Goal: Obtain resource: Obtain resource

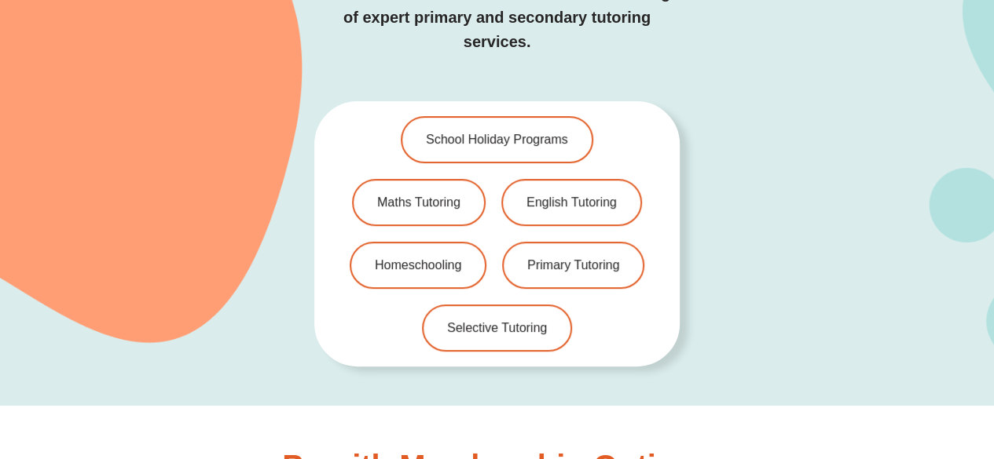
scroll to position [3198, 0]
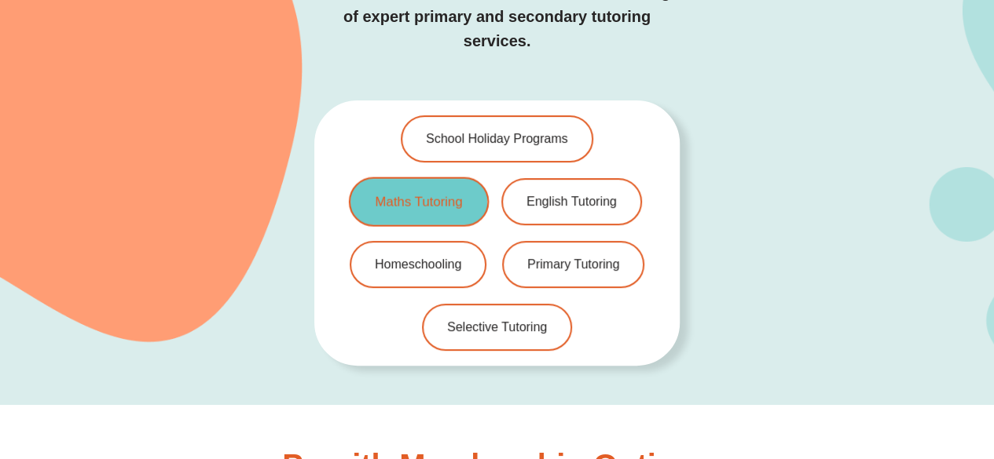
click at [381, 196] on span "Maths Tutoring" at bounding box center [418, 202] width 87 height 13
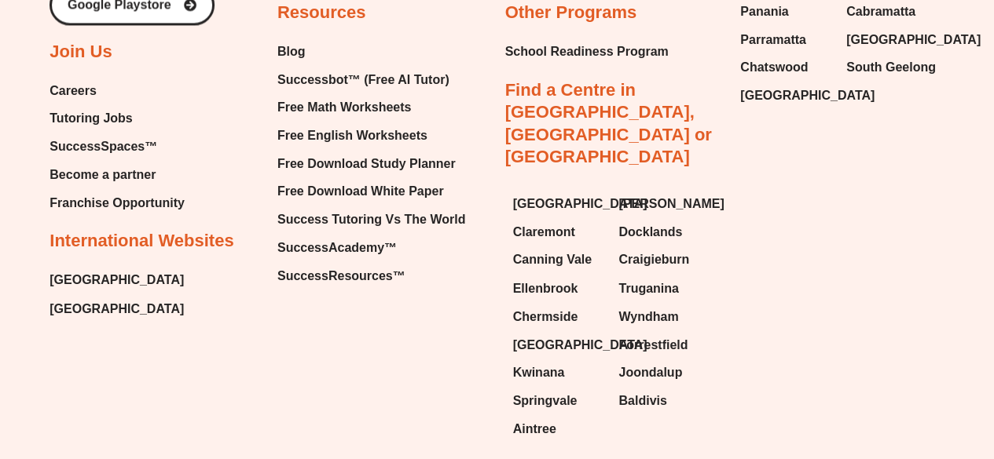
scroll to position [1173, 0]
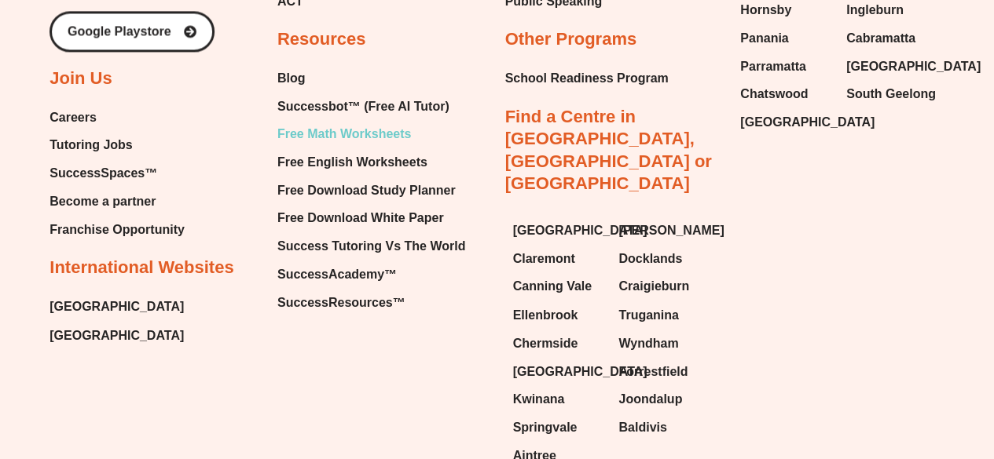
click at [374, 137] on span "Free Math Worksheets" at bounding box center [344, 135] width 134 height 24
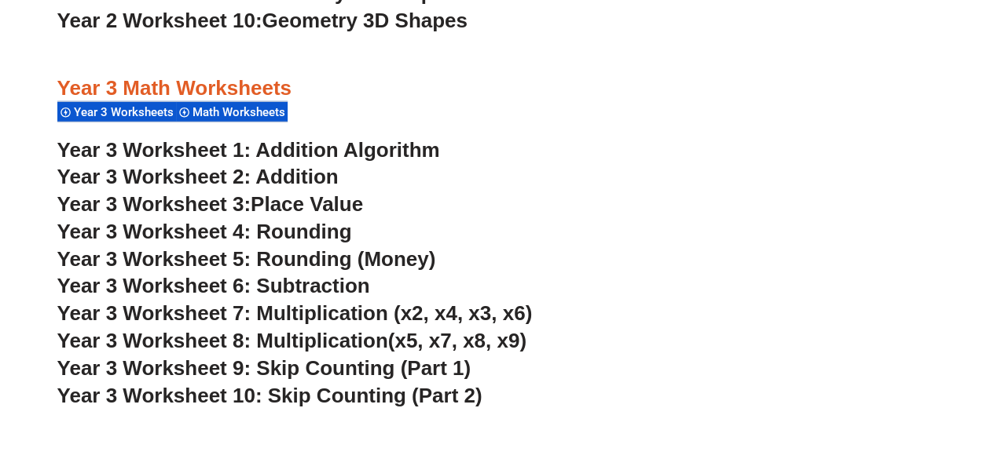
scroll to position [2216, 0]
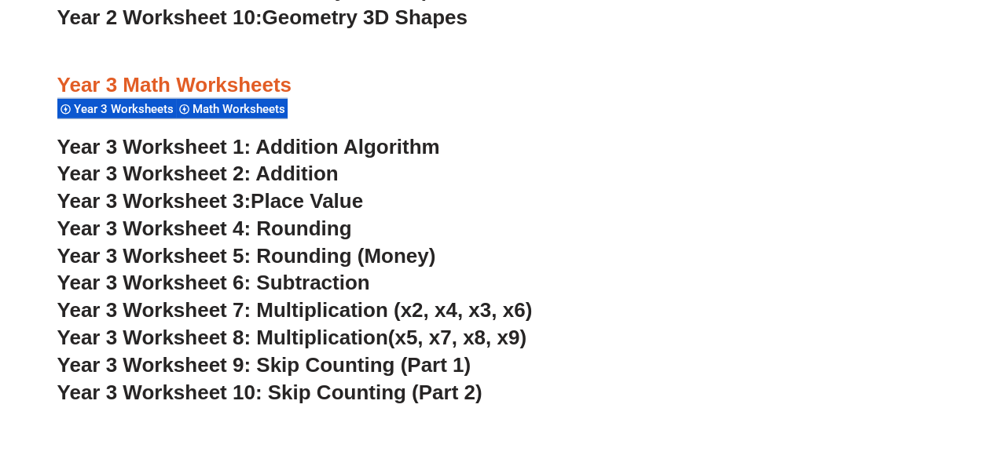
click at [294, 224] on span "Year 3 Worksheet 4: Rounding" at bounding box center [204, 229] width 295 height 24
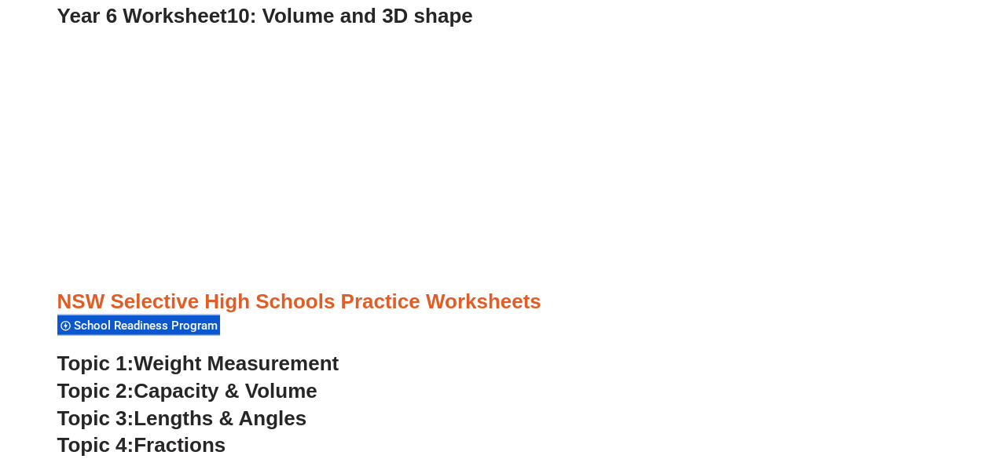
scroll to position [1728, 0]
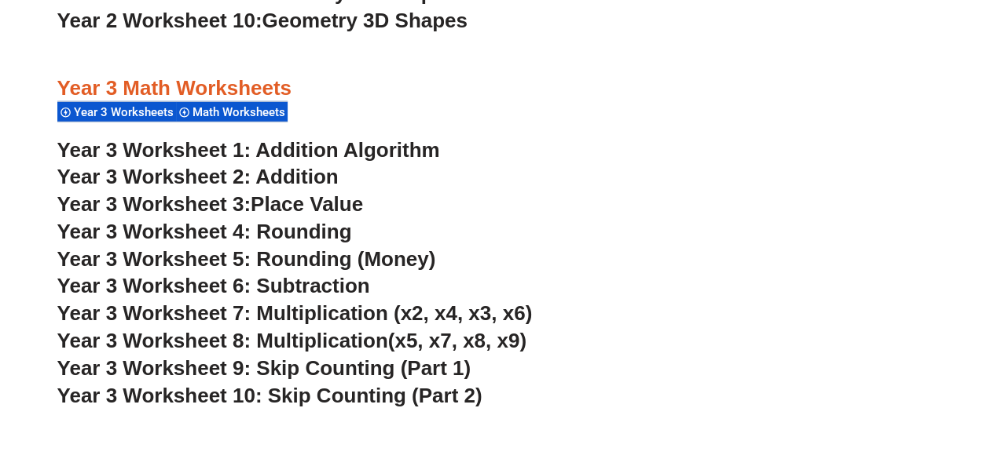
scroll to position [2216, 0]
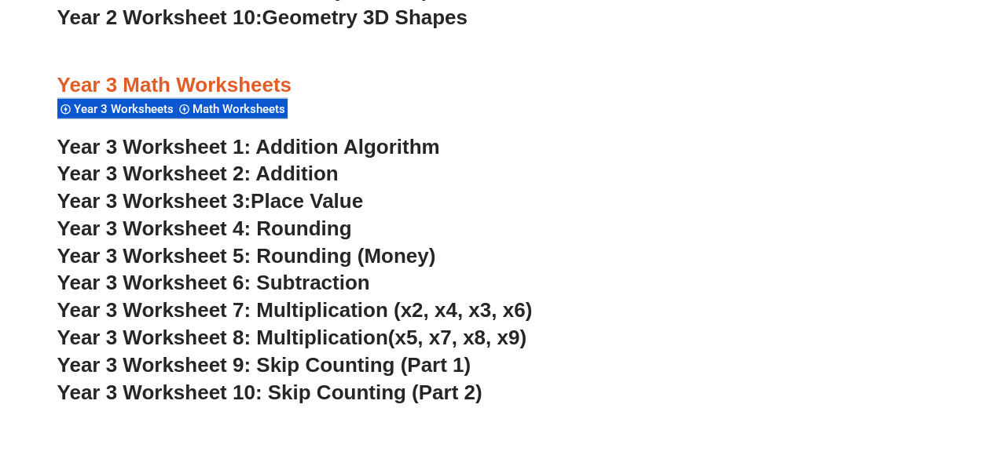
click at [275, 265] on span "Year 3 Worksheet 5: Rounding (Money)" at bounding box center [246, 256] width 379 height 24
click at [308, 282] on span "Year 3 Worksheet 6: Subtraction" at bounding box center [213, 283] width 313 height 24
click at [381, 317] on span "Year 3 Worksheet 7: Multiplication (x2, x4, x3, x6)" at bounding box center [294, 310] width 475 height 24
